Goal: Task Accomplishment & Management: Manage account settings

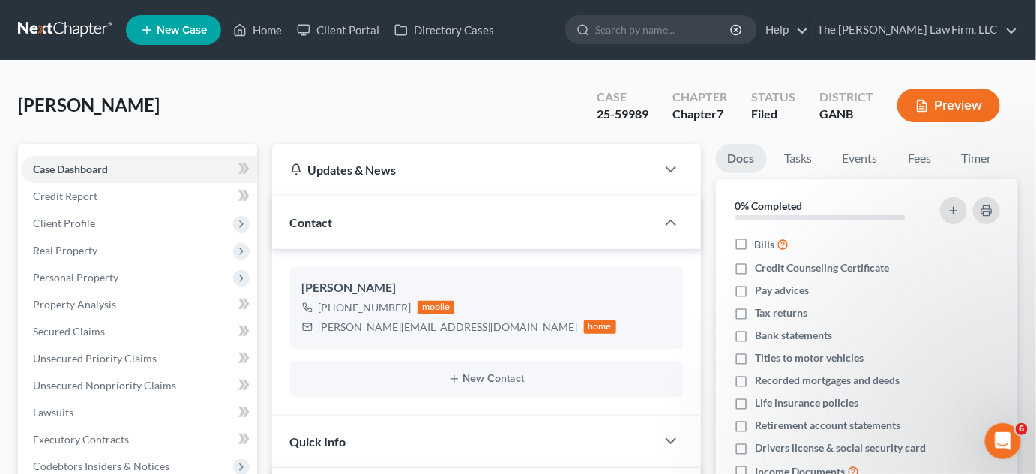
click at [125, 221] on span "Client Profile" at bounding box center [139, 223] width 236 height 27
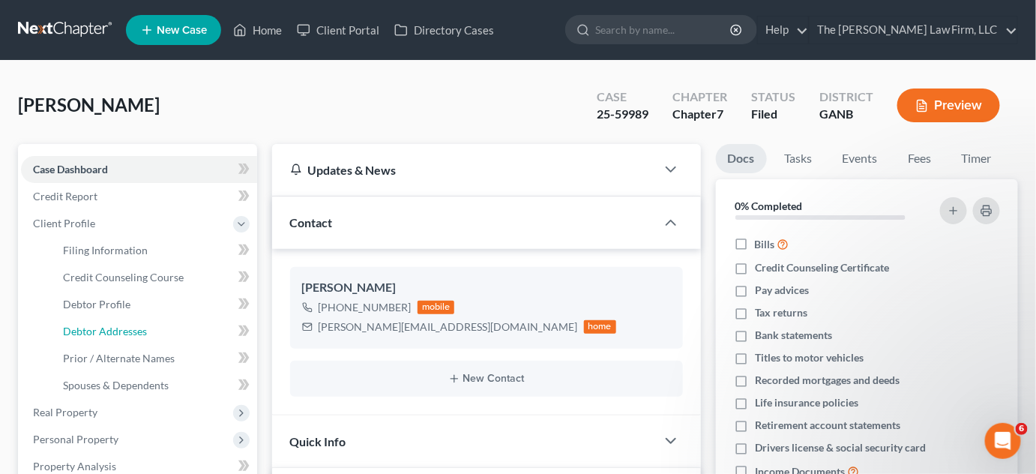
click at [144, 327] on span "Debtor Addresses" at bounding box center [105, 331] width 84 height 13
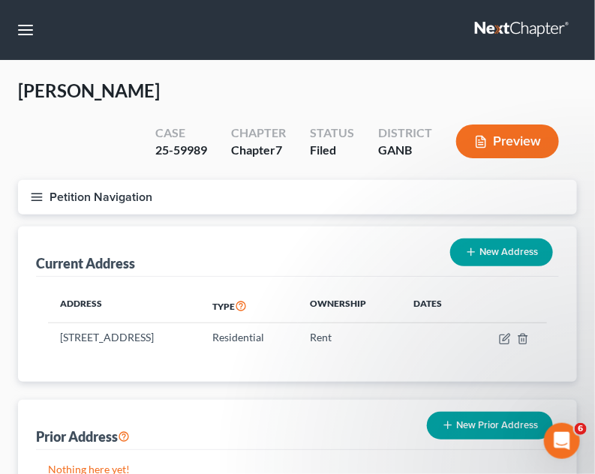
drag, startPoint x: 139, startPoint y: 335, endPoint x: 59, endPoint y: 334, distance: 80.2
click at [59, 334] on td "[STREET_ADDRESS]" at bounding box center [124, 337] width 152 height 28
copy td "[STREET_ADDRESS]"
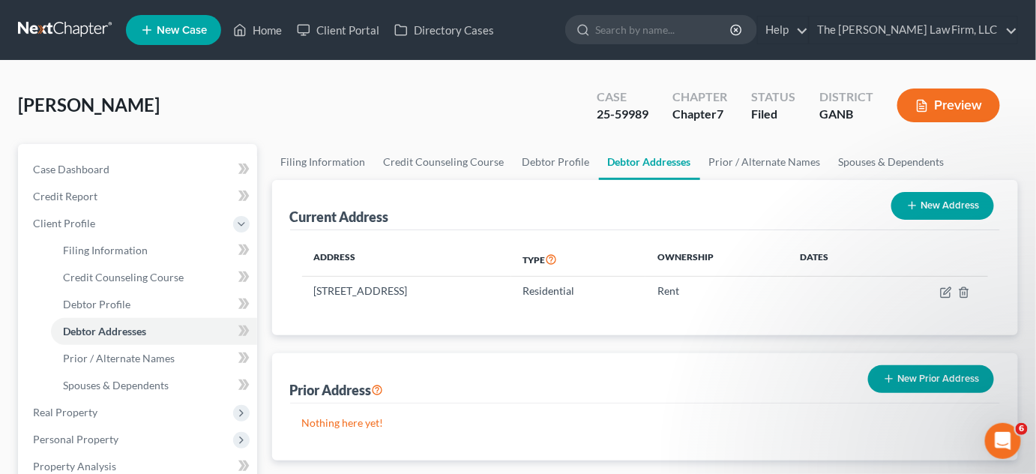
click at [691, 37] on input "search" at bounding box center [663, 30] width 137 height 28
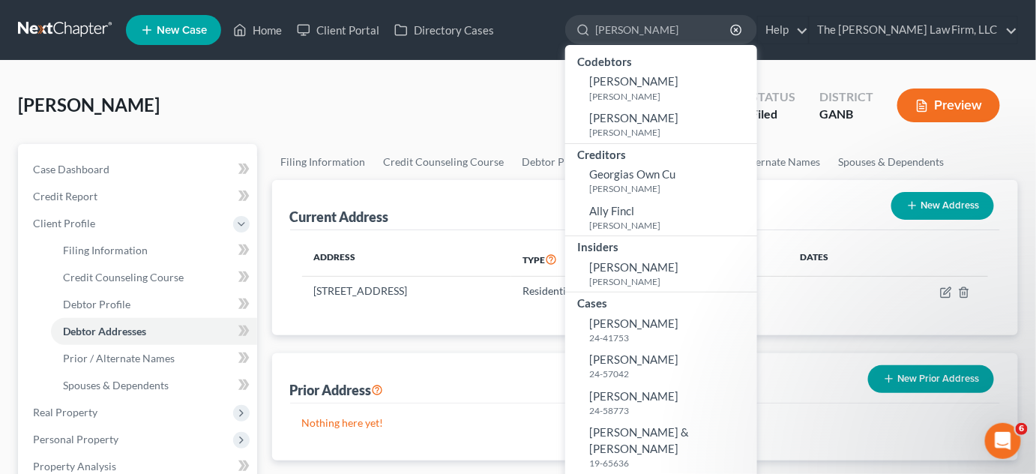
type input "[PERSON_NAME]"
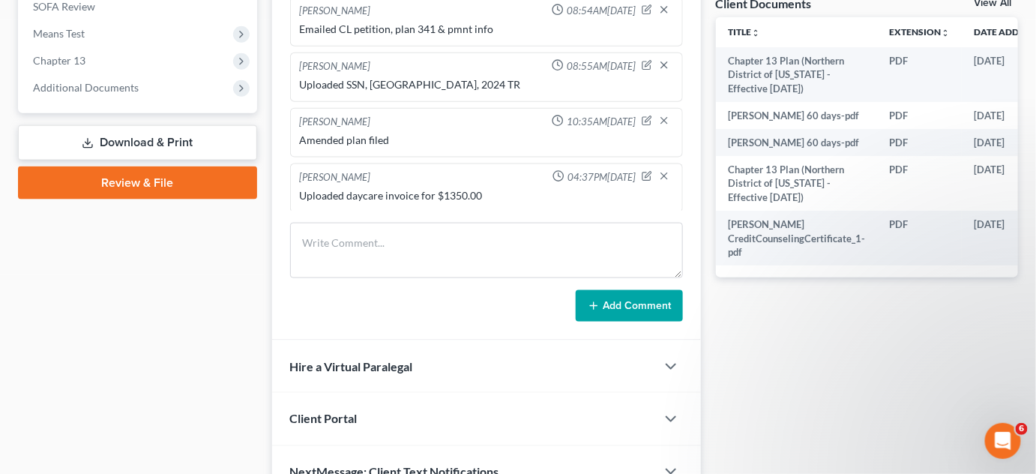
scroll to position [646, 0]
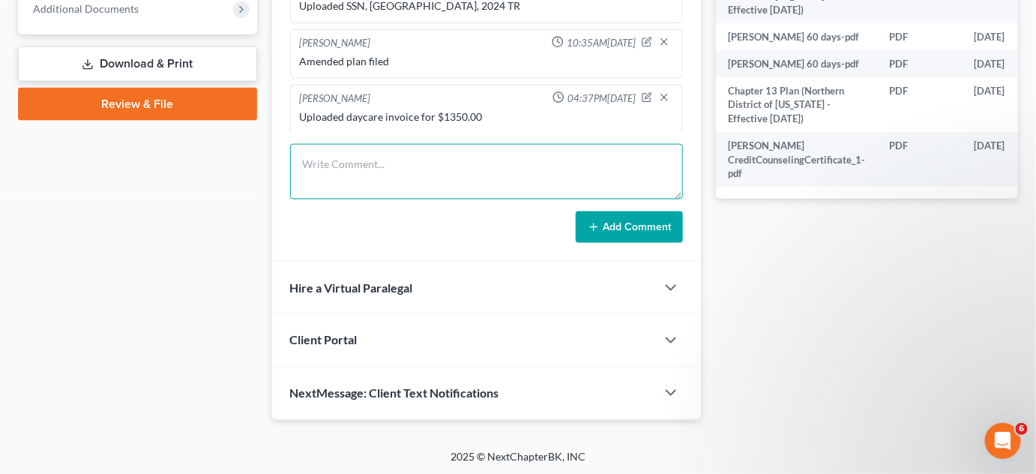
click at [372, 169] on textarea at bounding box center [486, 171] width 393 height 55
click at [406, 163] on textarea "Uploaded First stub fro November and last for [DATE] BOTH" at bounding box center [486, 171] width 393 height 55
type textarea "Uploaded First stub from November and last for [DATE] BOTH"
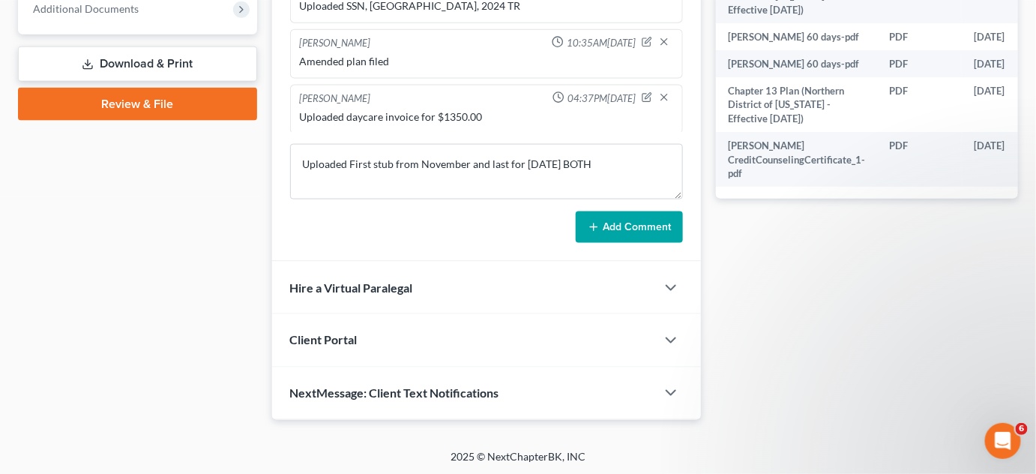
click at [612, 223] on button "Add Comment" at bounding box center [629, 226] width 107 height 31
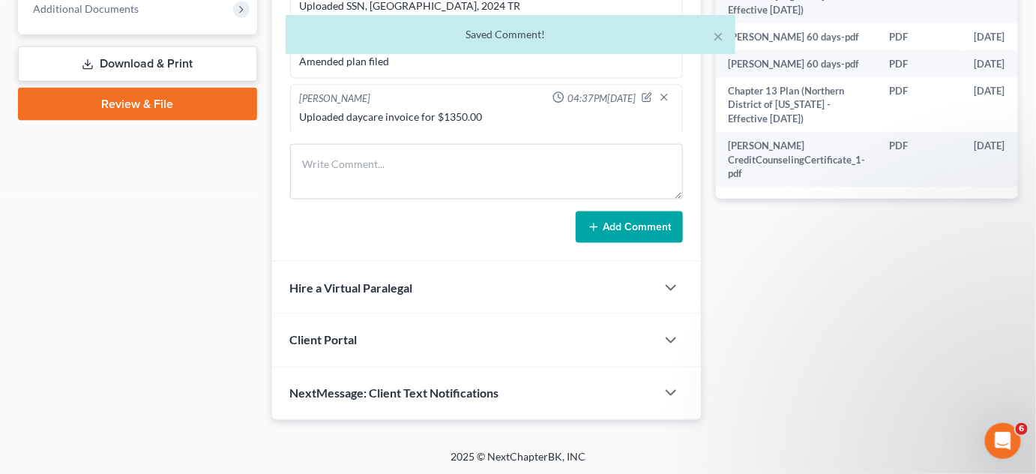
scroll to position [84, 0]
